Goal: Task Accomplishment & Management: Complete application form

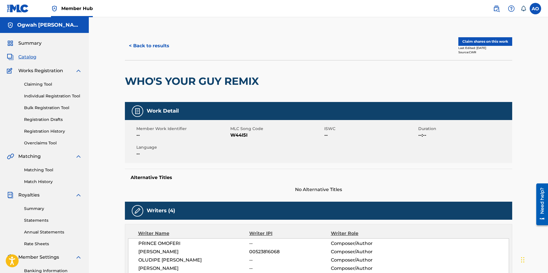
click at [30, 39] on div "Summary Catalog Works Registration Claiming Tool Individual Registration Tool B…" at bounding box center [44, 180] width 89 height 295
click at [29, 42] on span "Summary" at bounding box center [29, 43] width 23 height 7
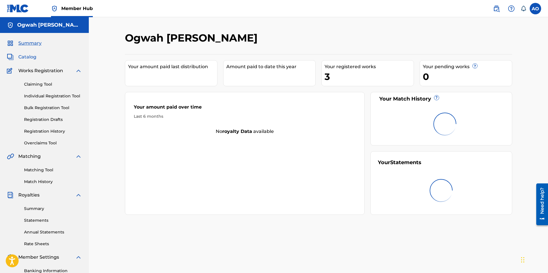
click at [24, 58] on span "Catalog" at bounding box center [27, 57] width 18 height 7
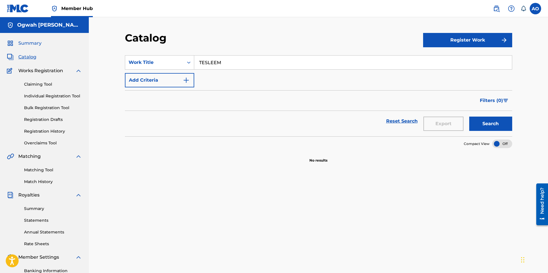
click at [29, 45] on span "Summary" at bounding box center [29, 43] width 23 height 7
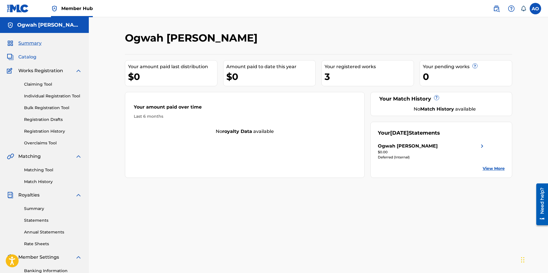
click at [25, 58] on span "Catalog" at bounding box center [27, 57] width 18 height 7
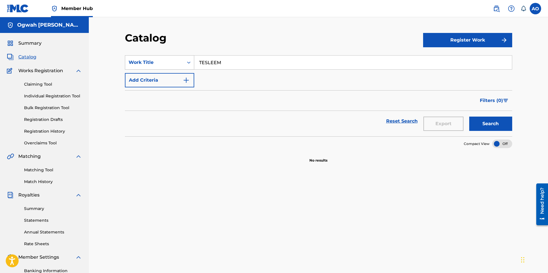
drag, startPoint x: 225, startPoint y: 64, endPoint x: 187, endPoint y: 60, distance: 38.3
click at [187, 66] on div "SearchWithCriteriaa8ae56ed-4d0a-4d60-bca7-53b4e8777499 Work Title TESLEEM" at bounding box center [318, 62] width 387 height 14
type input "a"
click at [50, 81] on div "Claiming Tool Individual Registration Tool Bulk Registration Tool Registration …" at bounding box center [44, 110] width 75 height 72
click at [46, 84] on link "Claiming Tool" at bounding box center [53, 84] width 58 height 6
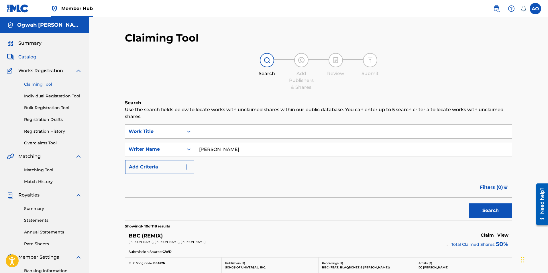
click at [28, 55] on span "Catalog" at bounding box center [27, 57] width 18 height 7
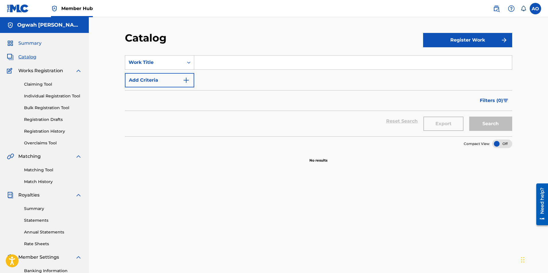
click at [28, 43] on span "Summary" at bounding box center [29, 43] width 23 height 7
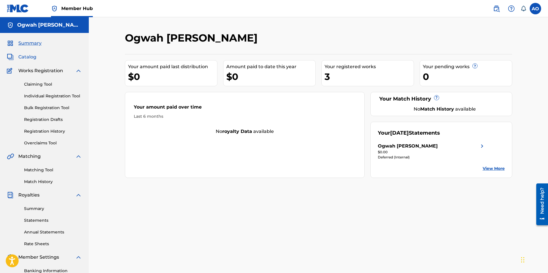
click at [29, 58] on span "Catalog" at bounding box center [27, 57] width 18 height 7
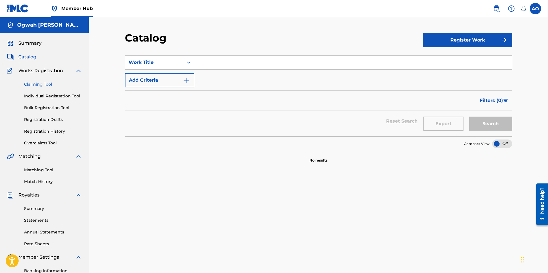
click at [33, 85] on link "Claiming Tool" at bounding box center [53, 84] width 58 height 6
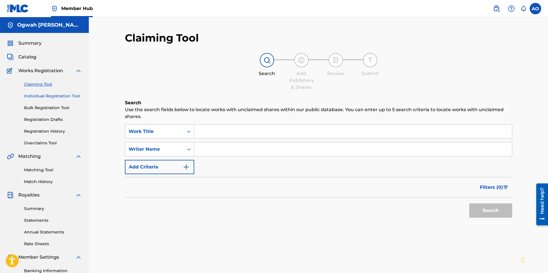
click at [40, 95] on link "Individual Registration Tool" at bounding box center [53, 96] width 58 height 6
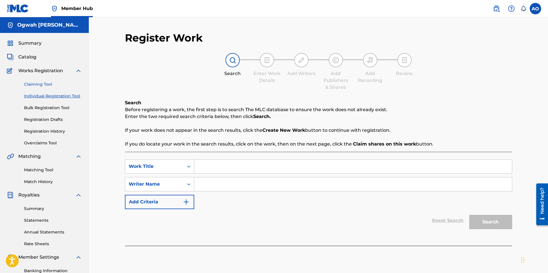
click at [37, 81] on link "Claiming Tool" at bounding box center [53, 84] width 58 height 6
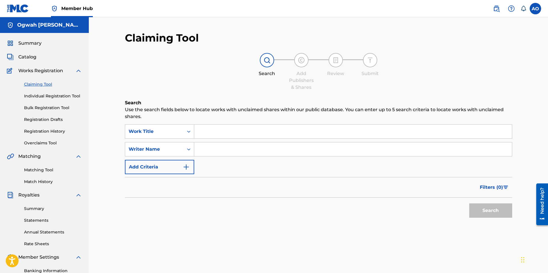
click at [27, 65] on div "Summary Catalog Works Registration Claiming Tool Individual Registration Tool B…" at bounding box center [44, 180] width 89 height 295
click at [25, 57] on span "Catalog" at bounding box center [27, 57] width 18 height 7
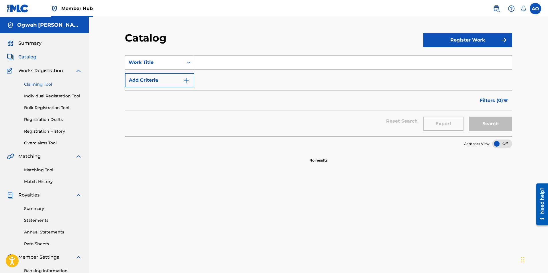
click at [39, 84] on link "Claiming Tool" at bounding box center [53, 84] width 58 height 6
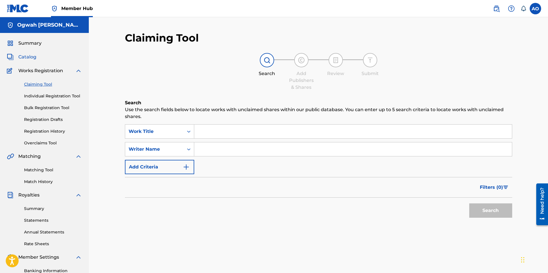
click at [28, 58] on span "Catalog" at bounding box center [27, 57] width 18 height 7
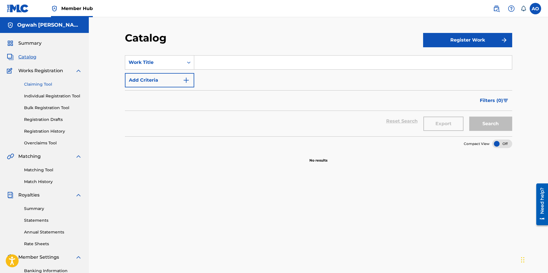
click at [46, 85] on link "Claiming Tool" at bounding box center [53, 84] width 58 height 6
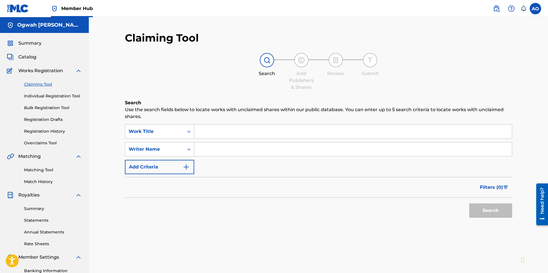
click at [199, 133] on input "Search Form" at bounding box center [353, 132] width 318 height 14
click at [205, 152] on input "Search Form" at bounding box center [353, 149] width 318 height 14
type input "[PERSON_NAME]"
click at [489, 217] on button "Search" at bounding box center [490, 210] width 43 height 14
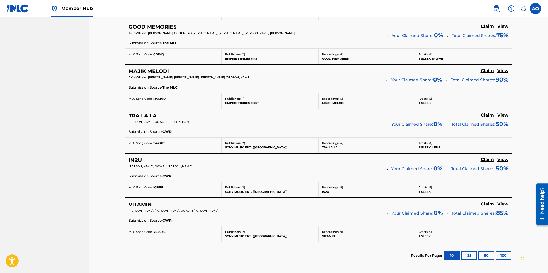
scroll to position [387, 0]
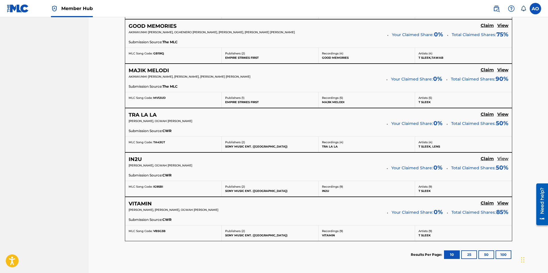
click at [499, 160] on h5 "View" at bounding box center [502, 158] width 11 height 5
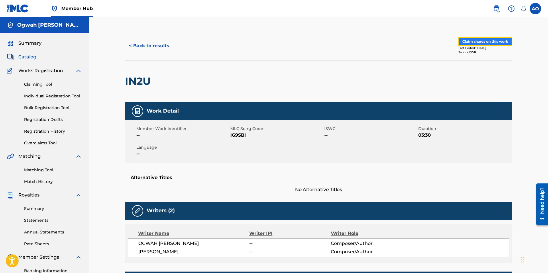
click at [470, 44] on button "Claim shares on this work" at bounding box center [485, 41] width 54 height 9
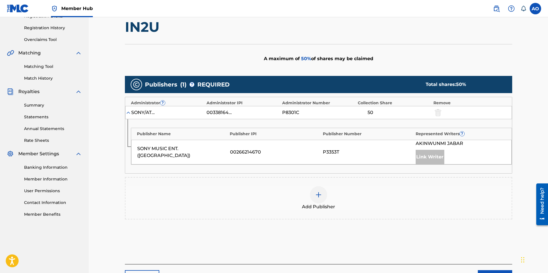
scroll to position [104, 0]
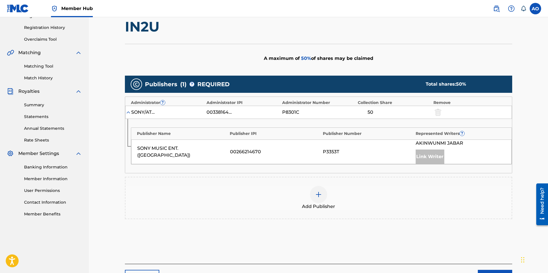
click at [316, 192] on img at bounding box center [318, 194] width 7 height 7
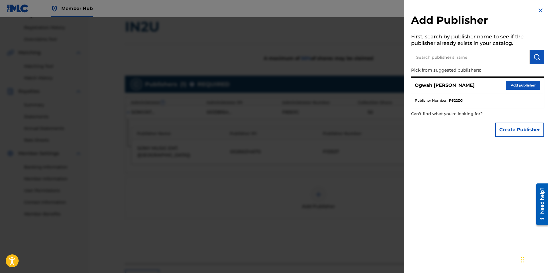
click at [462, 85] on p "Ogwah [PERSON_NAME]" at bounding box center [445, 85] width 60 height 7
click at [513, 82] on button "Add publisher" at bounding box center [523, 85] width 34 height 9
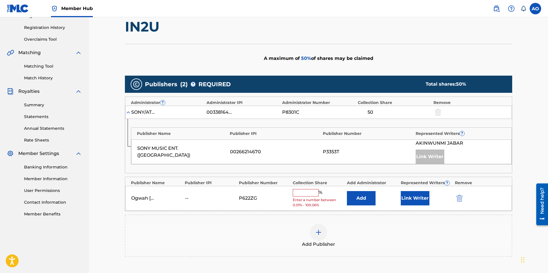
click at [308, 192] on input "text" at bounding box center [306, 192] width 26 height 7
type input "50"
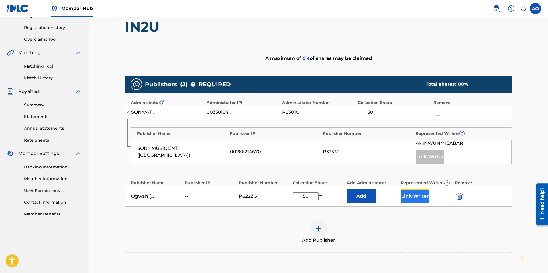
click at [409, 198] on button "Link Writer" at bounding box center [415, 196] width 29 height 14
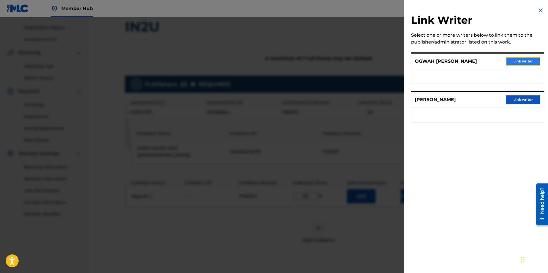
click at [514, 62] on button "Link writer" at bounding box center [523, 61] width 34 height 9
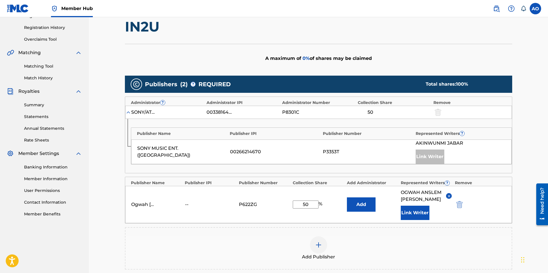
click at [401, 223] on div "Ogwah [PERSON_NAME] -- P622ZG 50 % Add OGWAH [PERSON_NAME] Writer" at bounding box center [318, 204] width 387 height 37
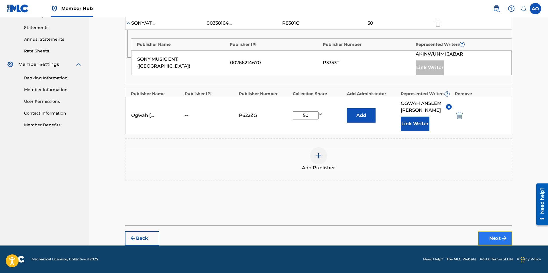
click at [503, 235] on img "submit" at bounding box center [504, 238] width 7 height 7
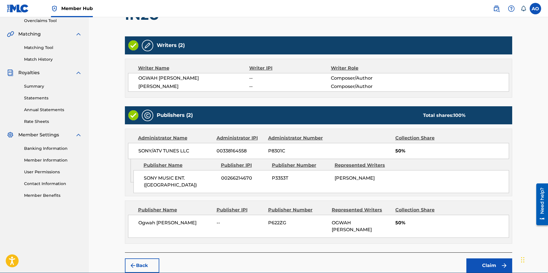
scroll to position [150, 0]
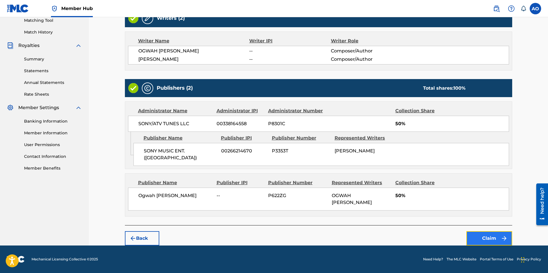
click at [499, 240] on button "Claim" at bounding box center [489, 238] width 46 height 14
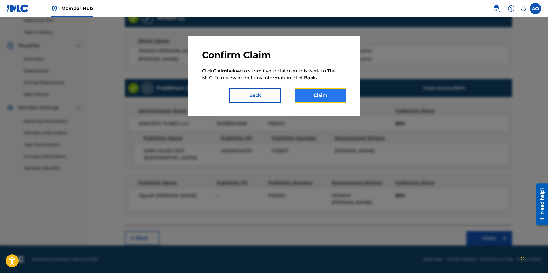
click at [317, 97] on button "Claim" at bounding box center [321, 95] width 52 height 14
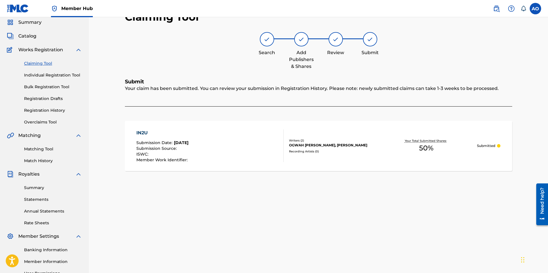
scroll to position [0, 0]
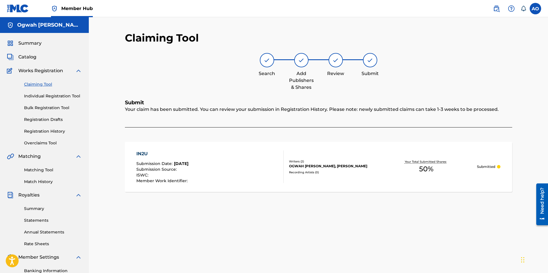
click at [40, 85] on link "Claiming Tool" at bounding box center [53, 84] width 58 height 6
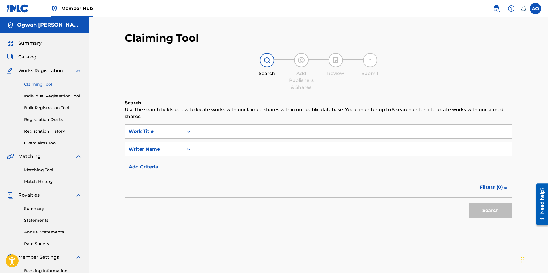
click at [220, 148] on input "Search Form" at bounding box center [353, 149] width 318 height 14
drag, startPoint x: 246, startPoint y: 150, endPoint x: 168, endPoint y: 147, distance: 78.0
click at [168, 147] on div "SearchWithCriteriaab3ad3a3-0192-4452-a0c3-ab21c8465e9b Writer Name [PERSON_NAME]" at bounding box center [318, 149] width 387 height 14
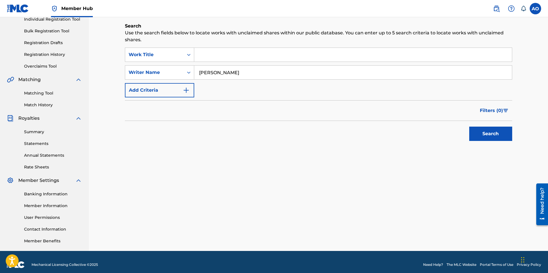
scroll to position [78, 0]
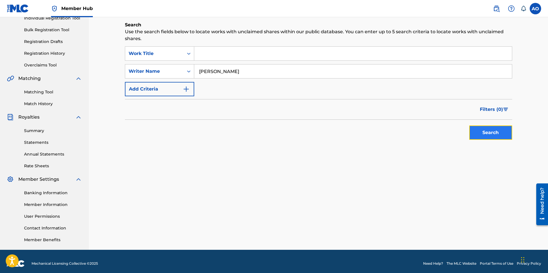
click at [490, 128] on button "Search" at bounding box center [490, 132] width 43 height 14
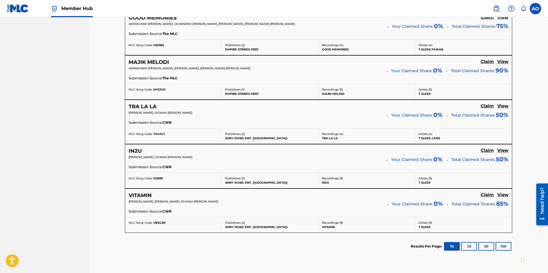
scroll to position [396, 0]
click at [468, 251] on div "Results Per Page: 10 25 50 100" at bounding box center [461, 246] width 101 height 27
click at [468, 244] on button "25" at bounding box center [469, 246] width 16 height 9
click at [483, 246] on button "50" at bounding box center [486, 246] width 16 height 9
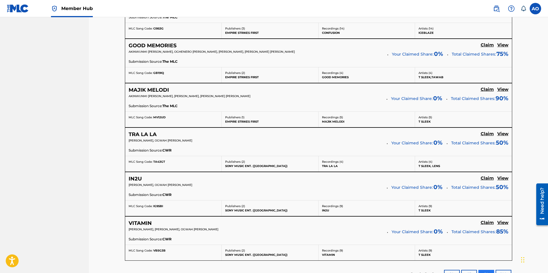
scroll to position [439, 0]
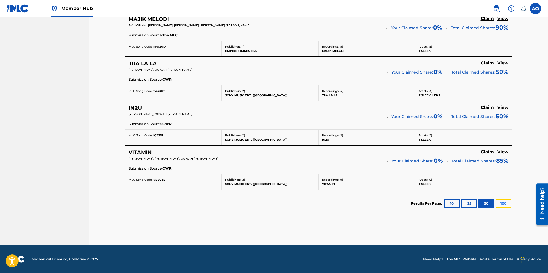
click at [501, 203] on button "100" at bounding box center [504, 203] width 16 height 9
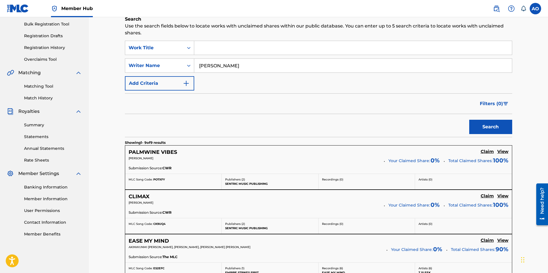
scroll to position [84, 0]
drag, startPoint x: 265, startPoint y: 66, endPoint x: 187, endPoint y: 72, distance: 77.5
click at [187, 72] on div "SearchWithCriteriaab3ad3a3-0192-4452-a0c3-ab21c8465e9b Writer Name [PERSON_NAME]" at bounding box center [318, 65] width 387 height 14
click at [469, 119] on button "Search" at bounding box center [490, 126] width 43 height 14
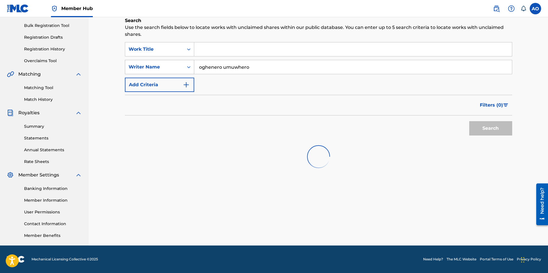
scroll to position [82, 0]
drag, startPoint x: 256, startPoint y: 68, endPoint x: 171, endPoint y: 67, distance: 84.5
click at [171, 67] on div "SearchWithCriteriaab3ad3a3-0192-4452-a0c3-ab21c8465e9b Writer Name [PERSON_NAME]" at bounding box center [318, 67] width 387 height 14
click at [469, 121] on button "Search" at bounding box center [490, 128] width 43 height 14
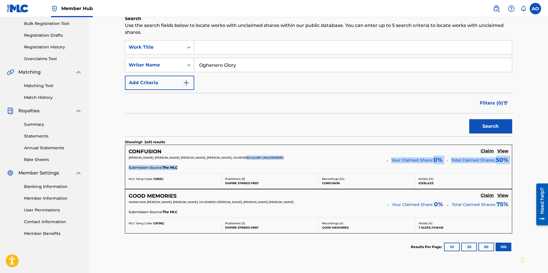
drag, startPoint x: 249, startPoint y: 159, endPoint x: 313, endPoint y: 166, distance: 63.8
click at [313, 166] on div "CONFUSION Claim View [PERSON_NAME], [PERSON_NAME], [PERSON_NAME], [PERSON_NAME]…" at bounding box center [318, 159] width 387 height 28
click at [277, 161] on div "[PERSON_NAME], [PERSON_NAME], [PERSON_NAME], [PERSON_NAME], OGHENERO GLORY UMUO…" at bounding box center [256, 160] width 254 height 8
drag, startPoint x: 249, startPoint y: 158, endPoint x: 299, endPoint y: 159, distance: 50.7
click at [299, 159] on p "[PERSON_NAME], [PERSON_NAME], [PERSON_NAME], [PERSON_NAME], OGHENERO GLORY UMUO…" at bounding box center [256, 158] width 254 height 4
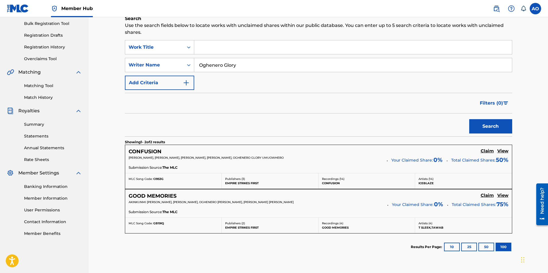
copy span "OGHENERO GLORY UMUOWHERO"
drag, startPoint x: 243, startPoint y: 66, endPoint x: 183, endPoint y: 57, distance: 60.6
click at [183, 57] on div "SearchWithCriteria40c17dc5-8e83-40d8-bbb0-8ab6c42f60bf Work Title SearchWithCri…" at bounding box center [318, 65] width 387 height 50
paste input "GHENERO GLORY UMUOWHERO"
type input "OGHENERO GLORY UMUOWHERO"
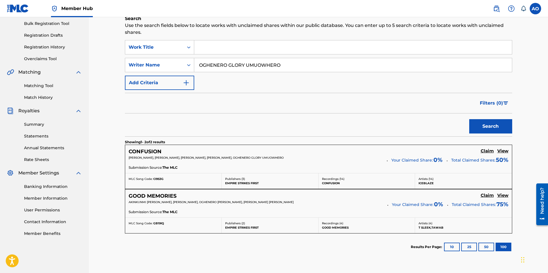
click at [469, 119] on button "Search" at bounding box center [490, 126] width 43 height 14
